Goal: Transaction & Acquisition: Download file/media

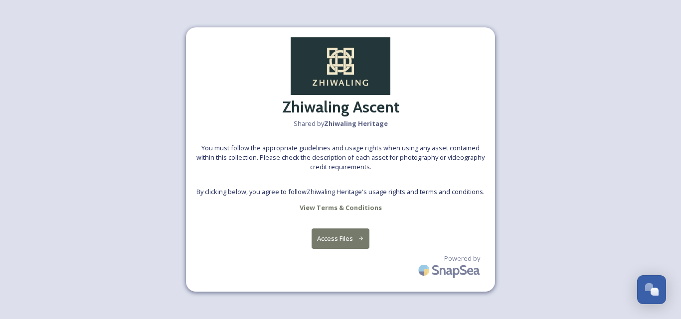
click at [336, 243] on button "Access Files" at bounding box center [340, 239] width 58 height 20
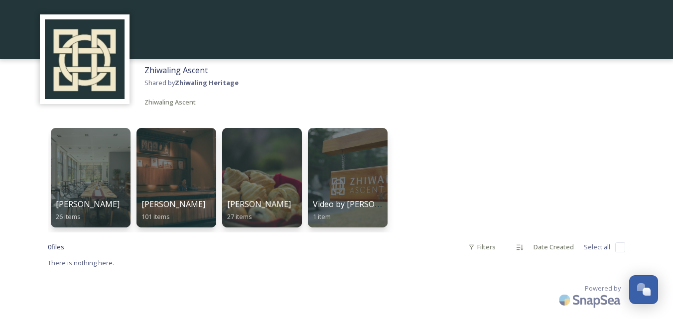
scroll to position [32, 0]
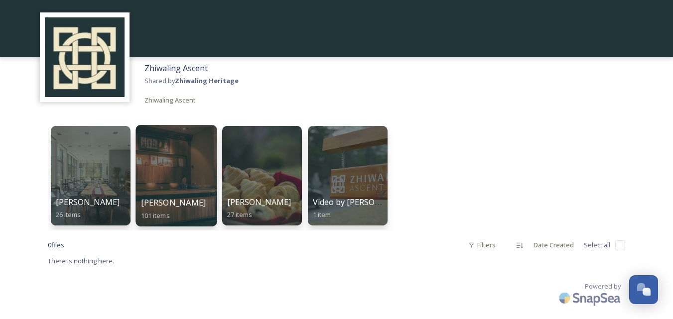
click at [178, 169] on div at bounding box center [176, 176] width 81 height 102
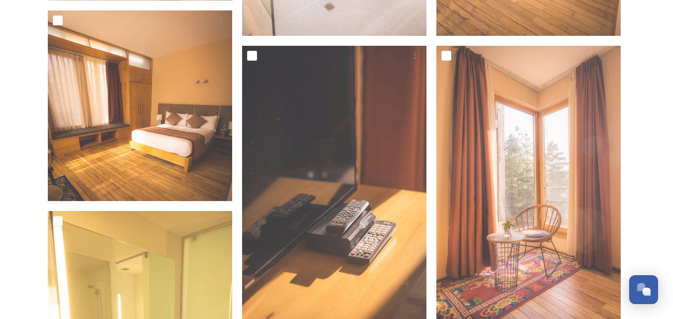
scroll to position [1854, 0]
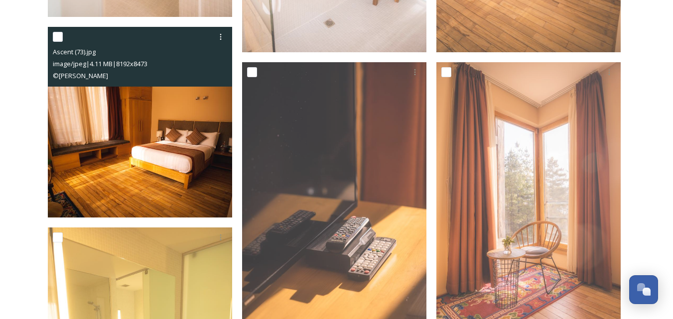
click at [99, 168] on img at bounding box center [140, 122] width 184 height 191
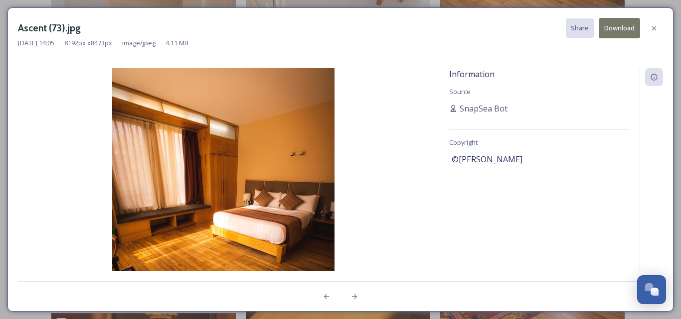
click at [617, 27] on button "Download" at bounding box center [618, 28] width 41 height 20
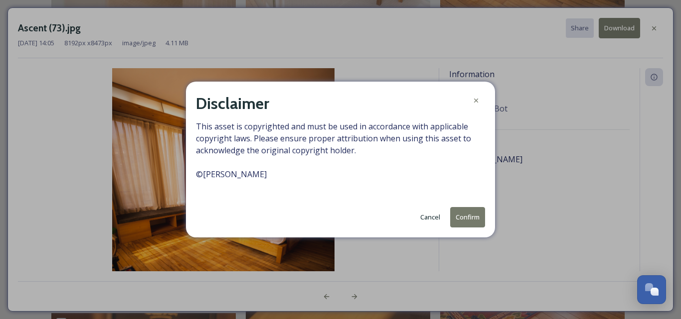
click at [461, 223] on button "Confirm" at bounding box center [467, 217] width 35 height 20
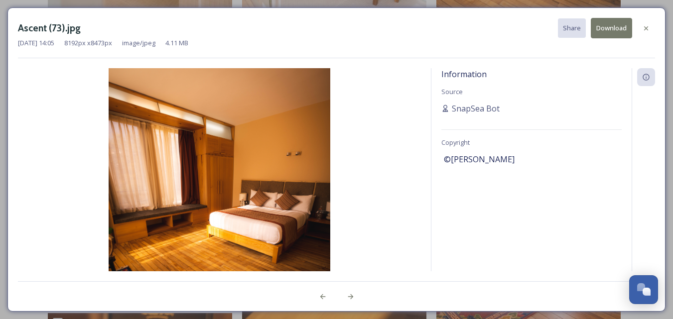
click at [402, 42] on div "[DATE] 14:05 8192 px x 8473 px image/jpeg 4.11 MB" at bounding box center [336, 42] width 637 height 9
click at [646, 30] on icon at bounding box center [646, 28] width 8 height 8
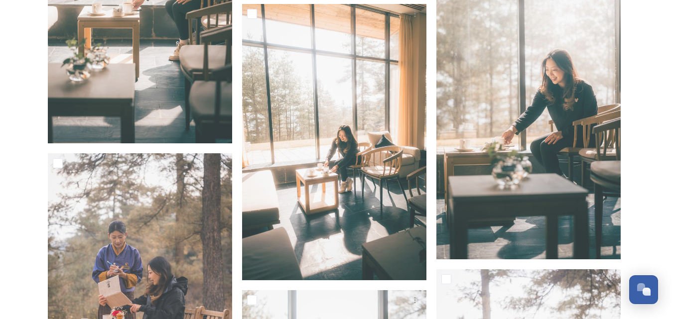
scroll to position [4963, 0]
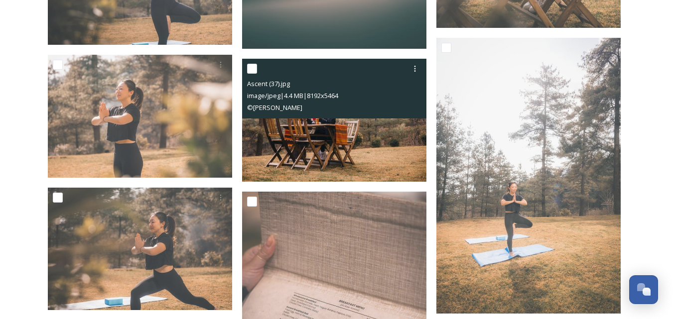
click at [328, 102] on div "© [PERSON_NAME]" at bounding box center [335, 108] width 177 height 12
click at [359, 125] on img at bounding box center [334, 120] width 184 height 123
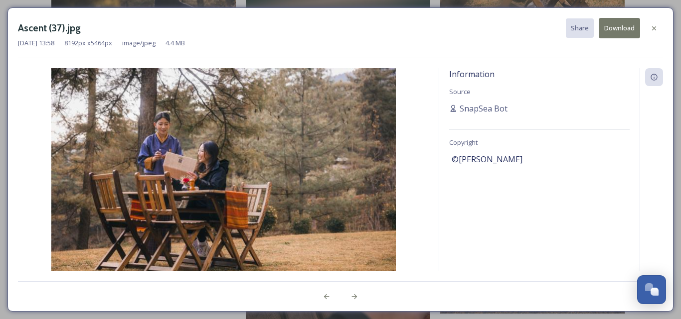
click at [615, 29] on button "Download" at bounding box center [618, 28] width 41 height 20
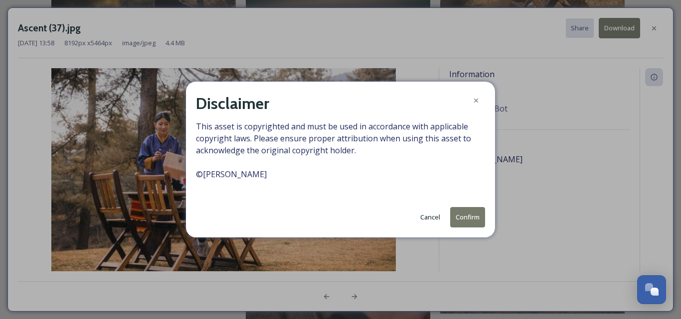
click at [464, 215] on button "Confirm" at bounding box center [467, 217] width 35 height 20
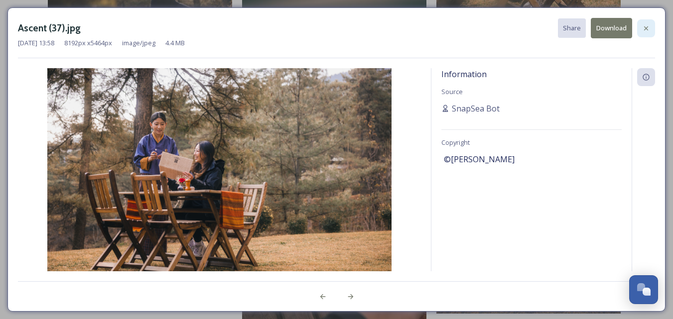
click at [648, 30] on icon at bounding box center [646, 28] width 8 height 8
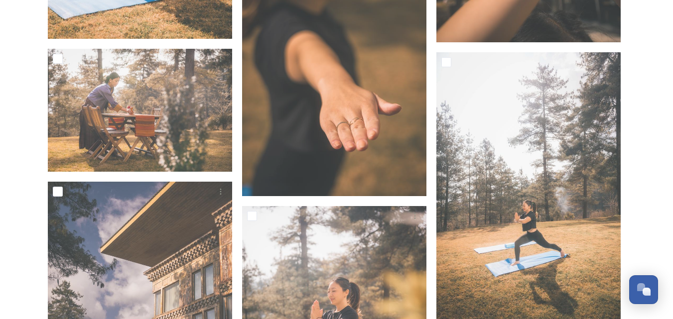
scroll to position [5541, 0]
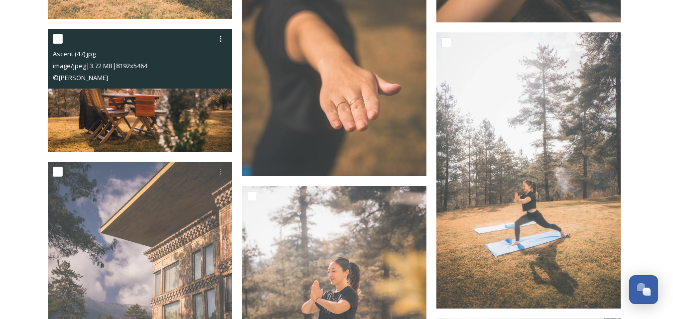
click at [146, 107] on img at bounding box center [140, 90] width 184 height 123
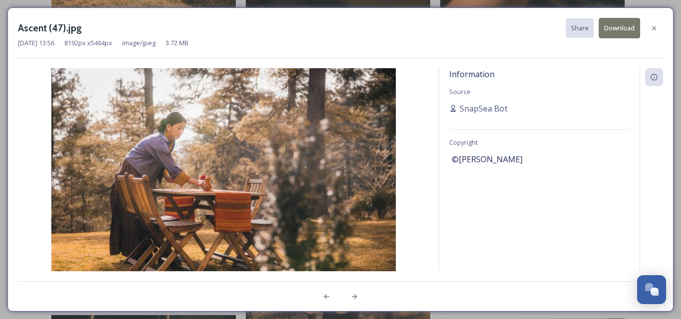
click at [612, 32] on button "Download" at bounding box center [618, 28] width 41 height 20
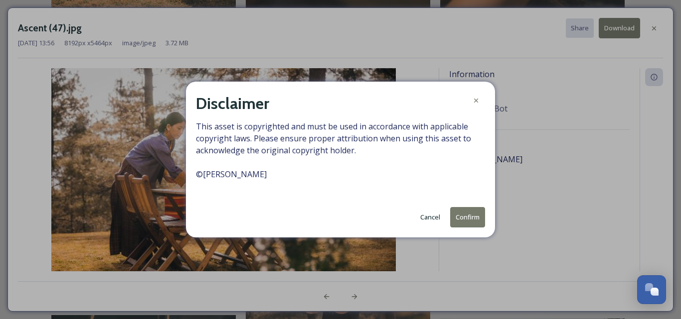
click at [478, 219] on button "Confirm" at bounding box center [467, 217] width 35 height 20
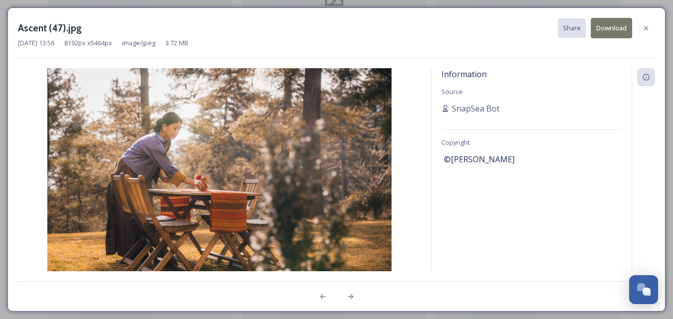
scroll to position [6857, 0]
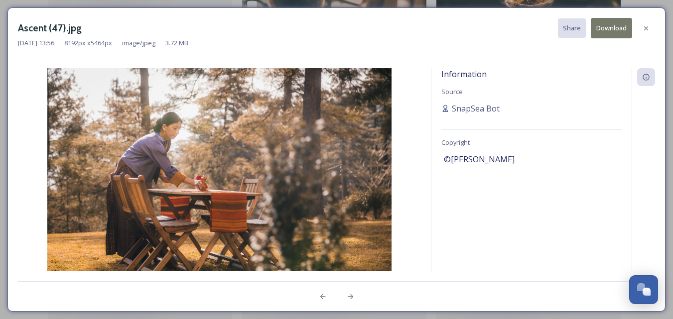
click at [520, 218] on div "Information Source SnapSea Bot Copyright ©[PERSON_NAME]" at bounding box center [532, 169] width 200 height 203
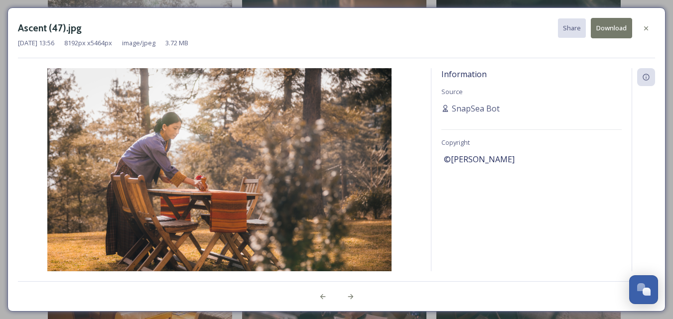
scroll to position [6937, 0]
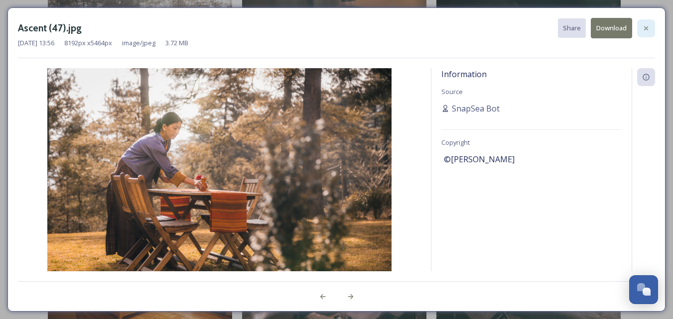
click at [643, 23] on div at bounding box center [646, 28] width 18 height 18
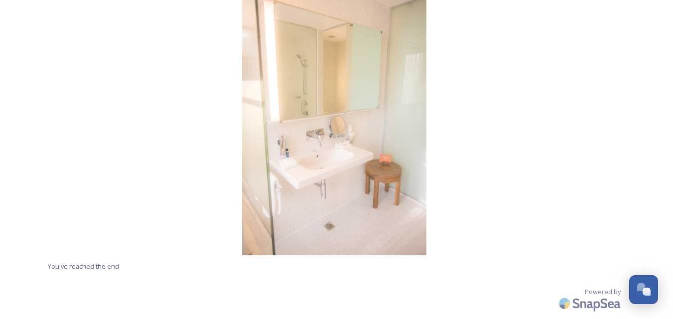
scroll to position [8291, 0]
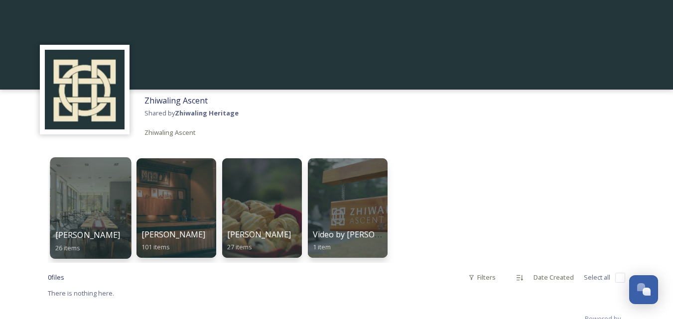
click at [91, 240] on div "[PERSON_NAME] 26 items" at bounding box center [90, 241] width 71 height 25
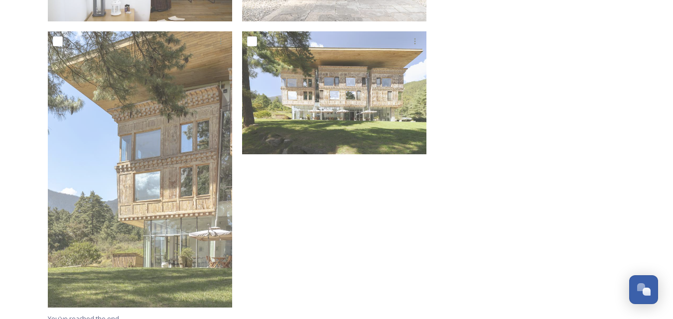
scroll to position [1522, 0]
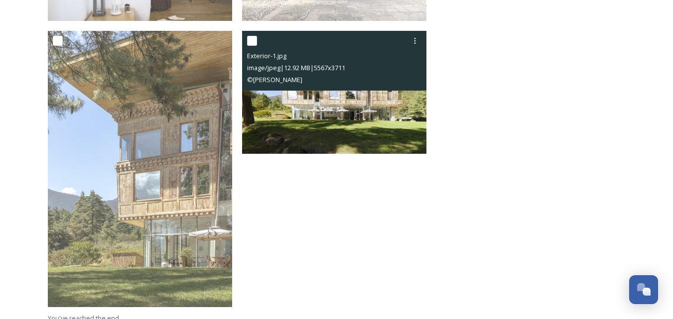
click at [339, 126] on img at bounding box center [334, 92] width 184 height 123
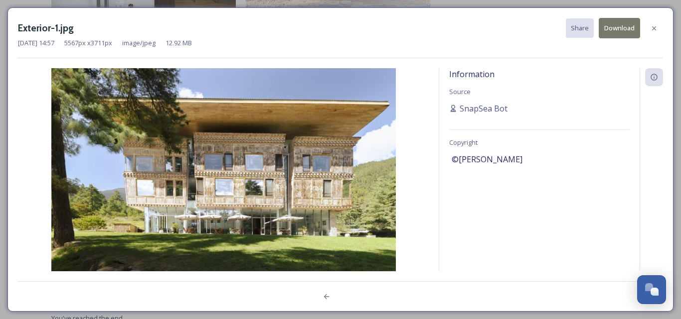
click at [611, 27] on button "Download" at bounding box center [618, 28] width 41 height 20
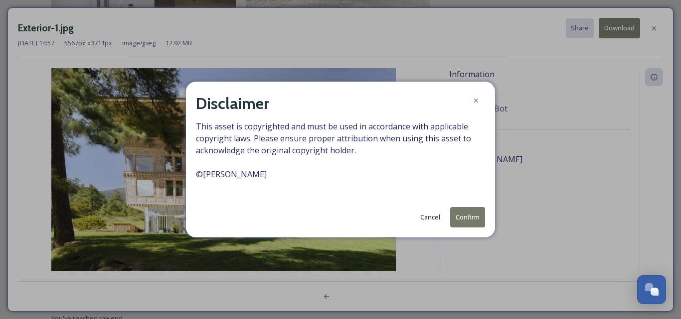
click at [463, 216] on button "Confirm" at bounding box center [467, 217] width 35 height 20
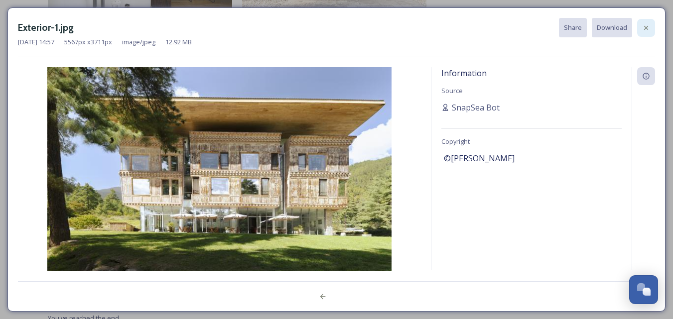
click at [650, 31] on div at bounding box center [646, 28] width 18 height 18
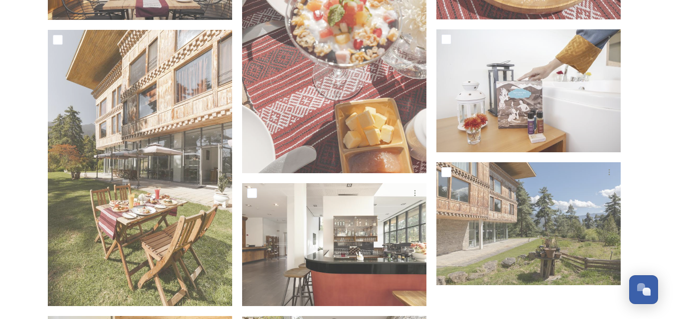
scroll to position [1101, 0]
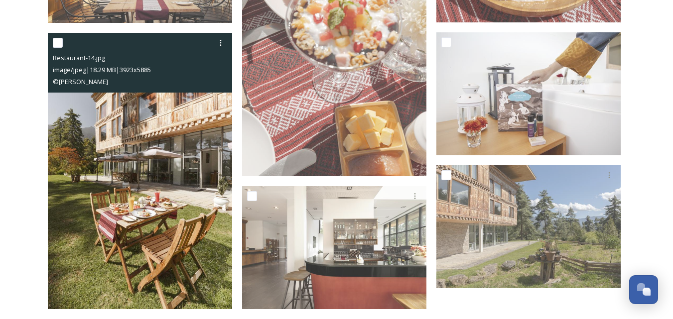
click at [128, 166] on img at bounding box center [140, 171] width 184 height 277
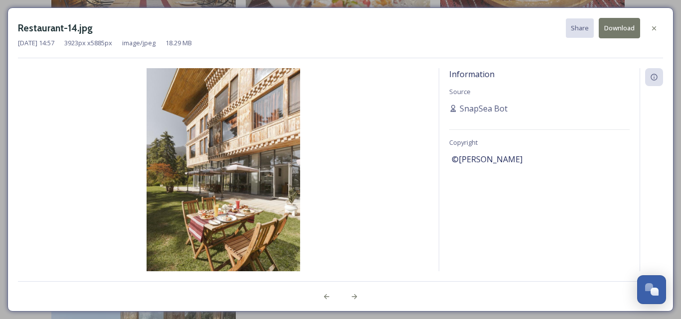
click at [626, 30] on button "Download" at bounding box center [618, 28] width 41 height 20
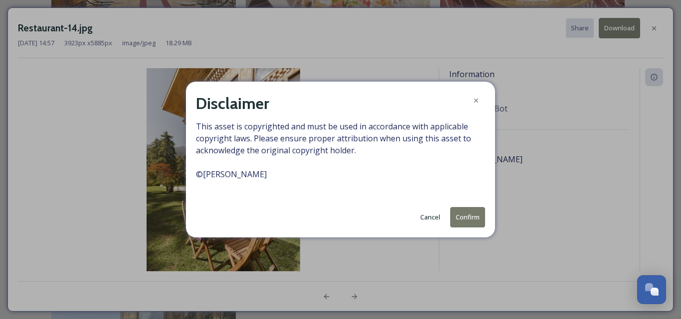
click at [470, 216] on button "Confirm" at bounding box center [467, 217] width 35 height 20
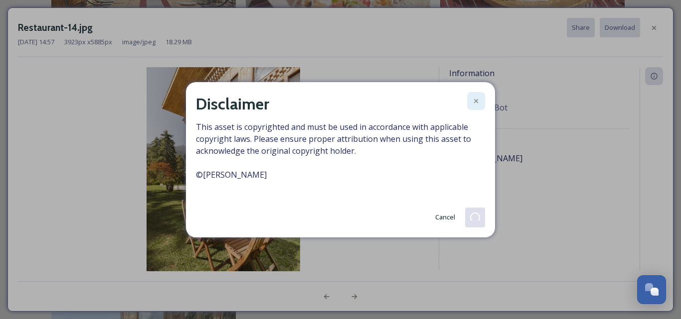
click at [480, 104] on div at bounding box center [476, 101] width 18 height 18
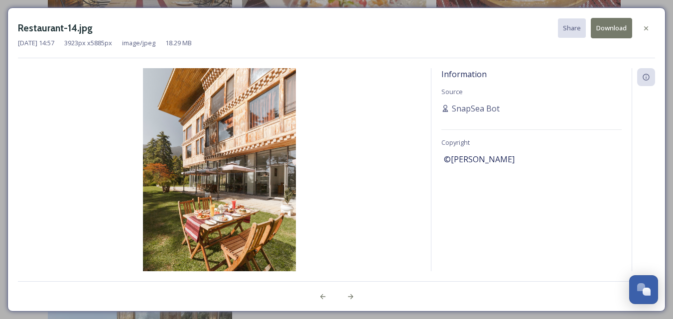
click at [620, 27] on button "Download" at bounding box center [611, 28] width 41 height 20
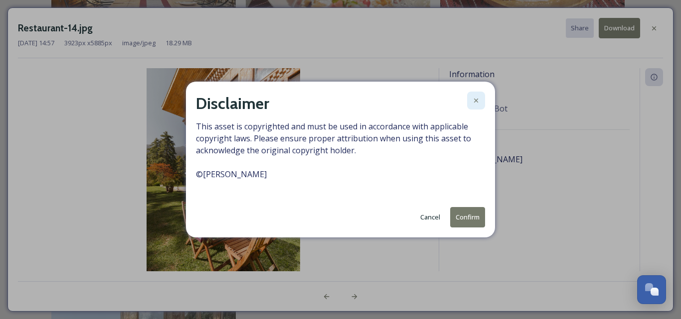
click at [472, 100] on icon at bounding box center [476, 101] width 8 height 8
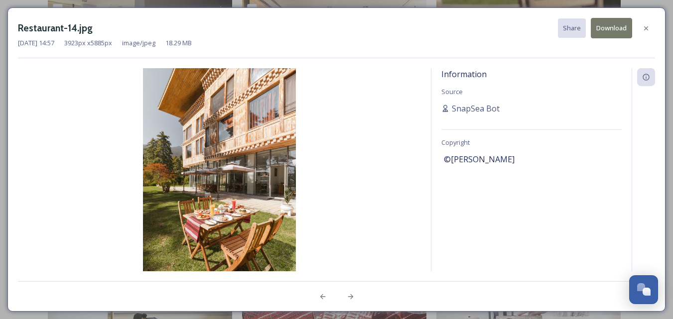
scroll to position [862, 0]
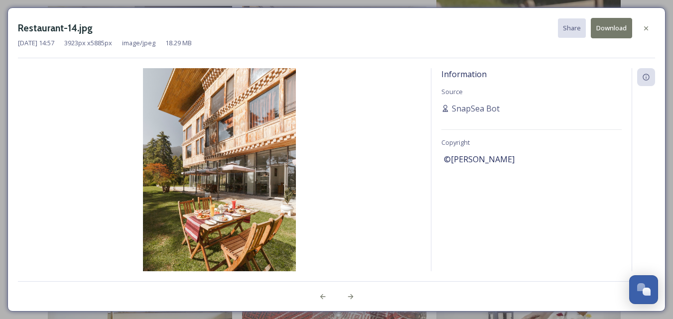
click at [644, 120] on div at bounding box center [643, 169] width 23 height 203
click at [646, 32] on icon at bounding box center [646, 28] width 8 height 8
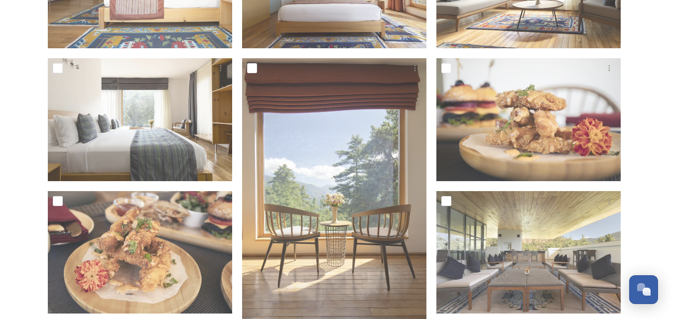
scroll to position [244, 0]
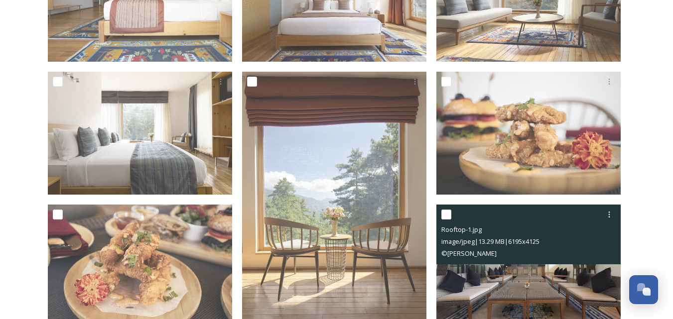
click at [519, 295] on img at bounding box center [529, 266] width 184 height 123
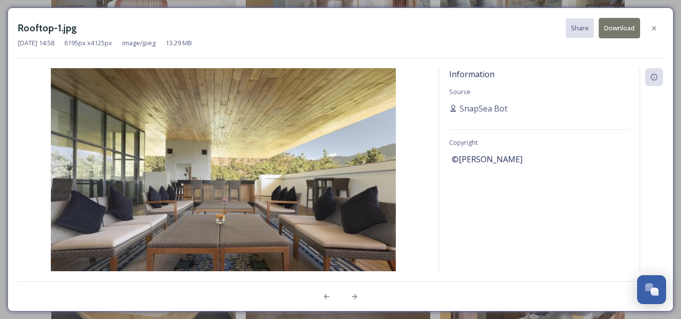
click at [615, 30] on button "Download" at bounding box center [618, 28] width 41 height 20
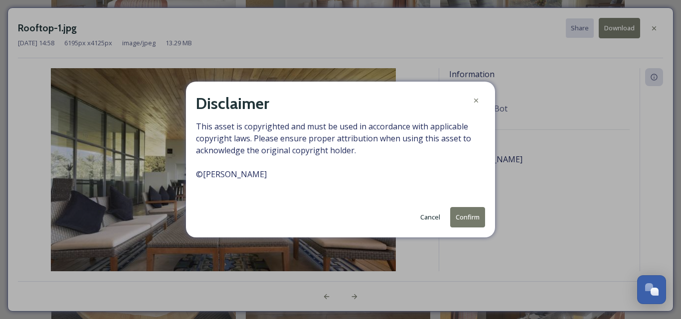
click at [475, 218] on button "Confirm" at bounding box center [467, 217] width 35 height 20
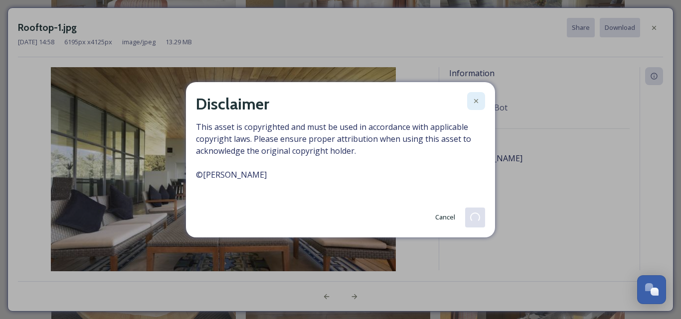
click at [477, 107] on div at bounding box center [476, 101] width 18 height 18
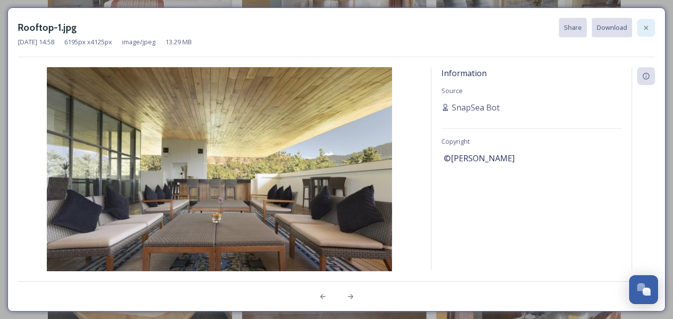
click at [645, 26] on icon at bounding box center [646, 27] width 4 height 4
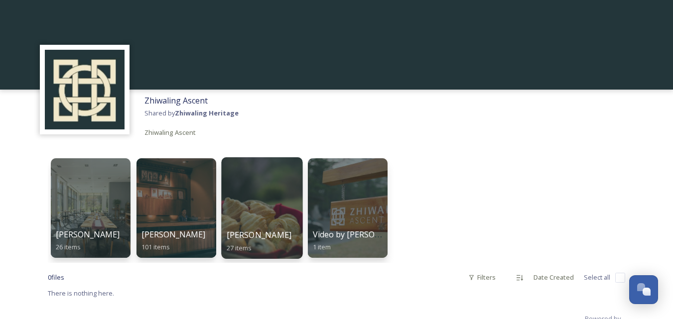
click at [267, 211] on div at bounding box center [261, 208] width 81 height 102
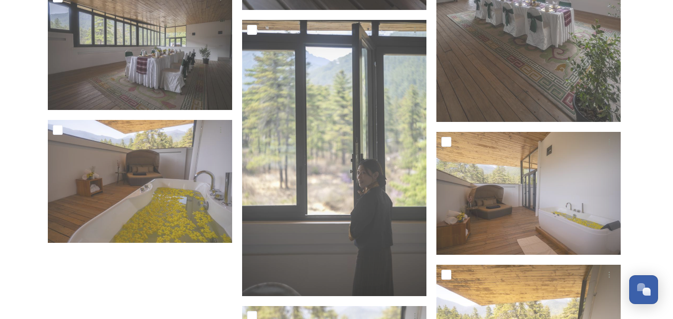
scroll to position [1834, 0]
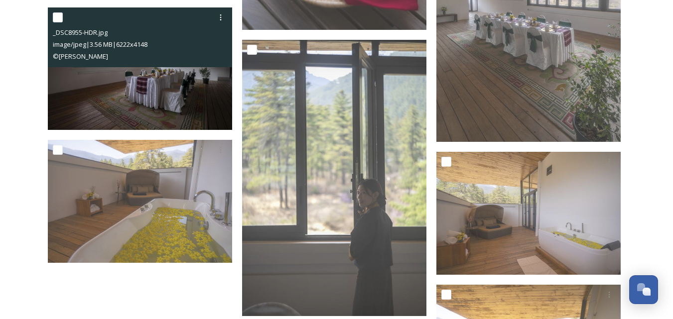
click at [150, 98] on img at bounding box center [140, 68] width 184 height 123
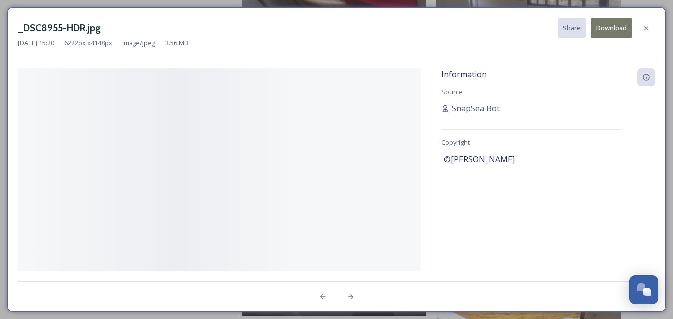
scroll to position [1701, 0]
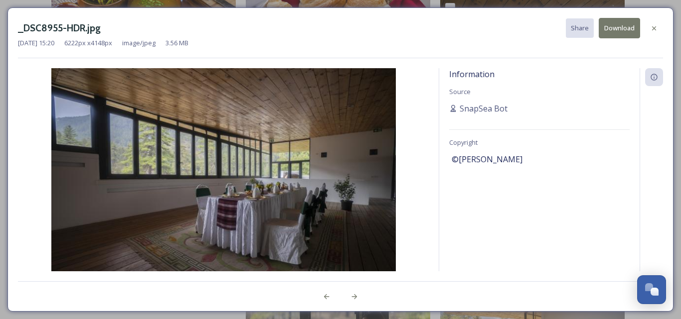
click at [611, 30] on button "Download" at bounding box center [618, 28] width 41 height 20
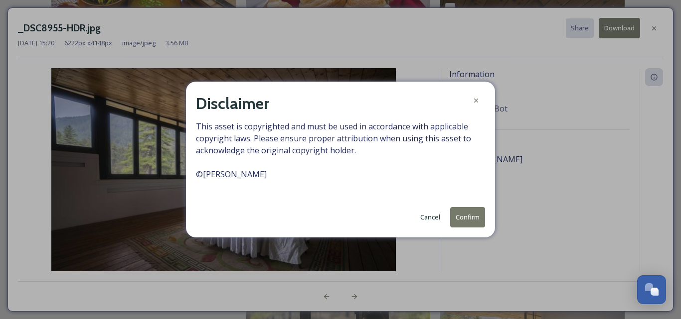
click at [474, 217] on button "Confirm" at bounding box center [467, 217] width 35 height 20
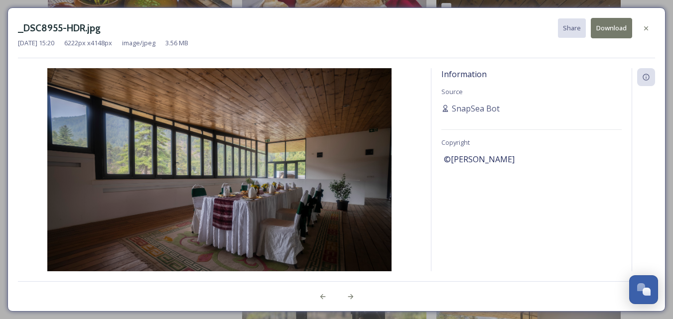
click at [562, 207] on div "Information Source SnapSea Bot Copyright ©[PERSON_NAME]" at bounding box center [532, 169] width 200 height 203
click at [646, 34] on div at bounding box center [646, 28] width 18 height 18
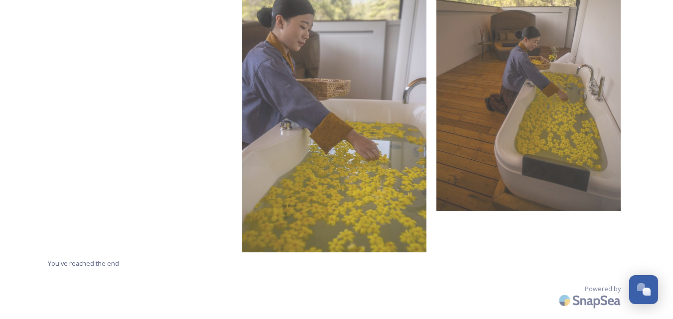
scroll to position [2187, 0]
